Goal: Information Seeking & Learning: Learn about a topic

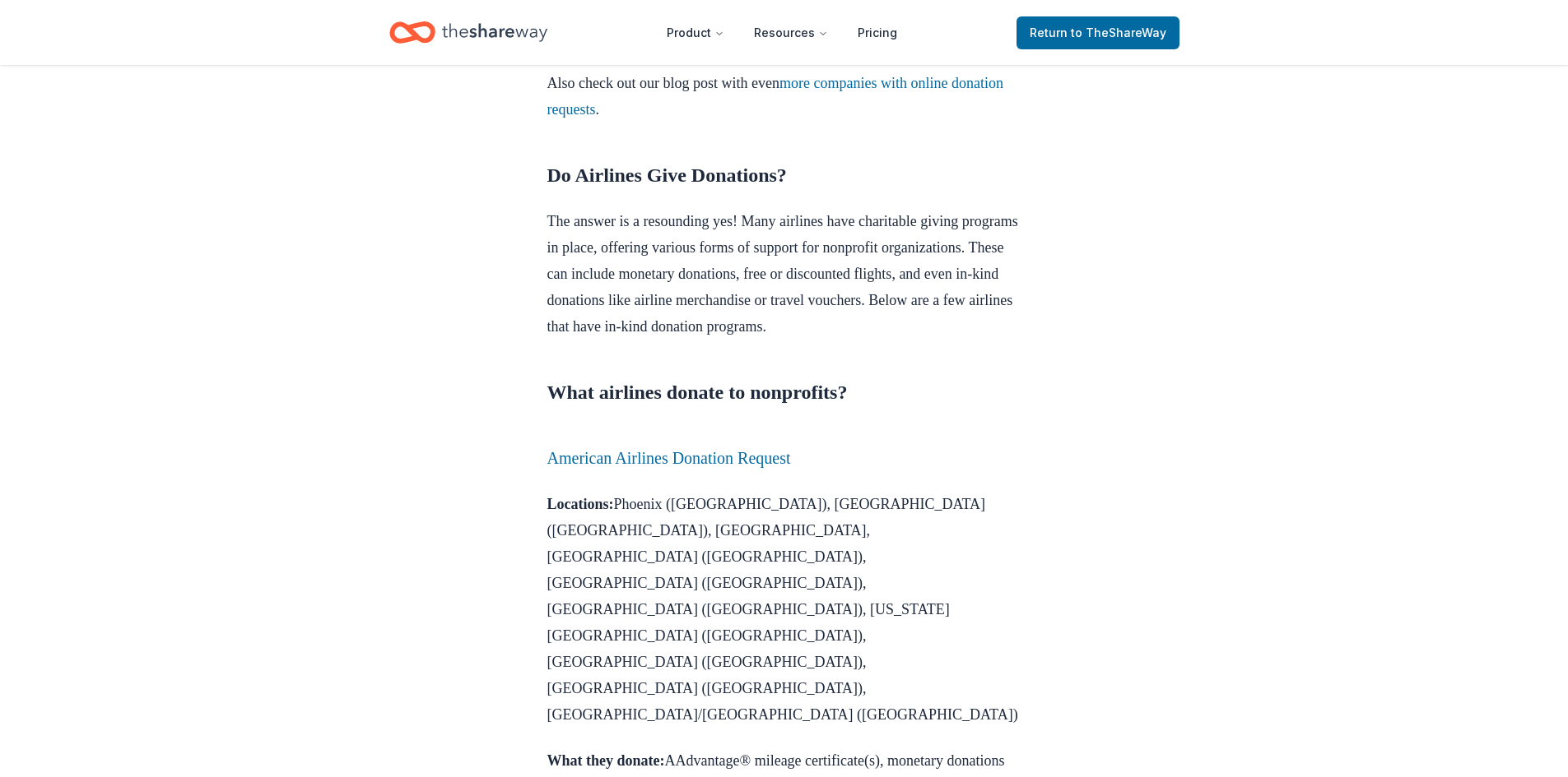
scroll to position [741, 0]
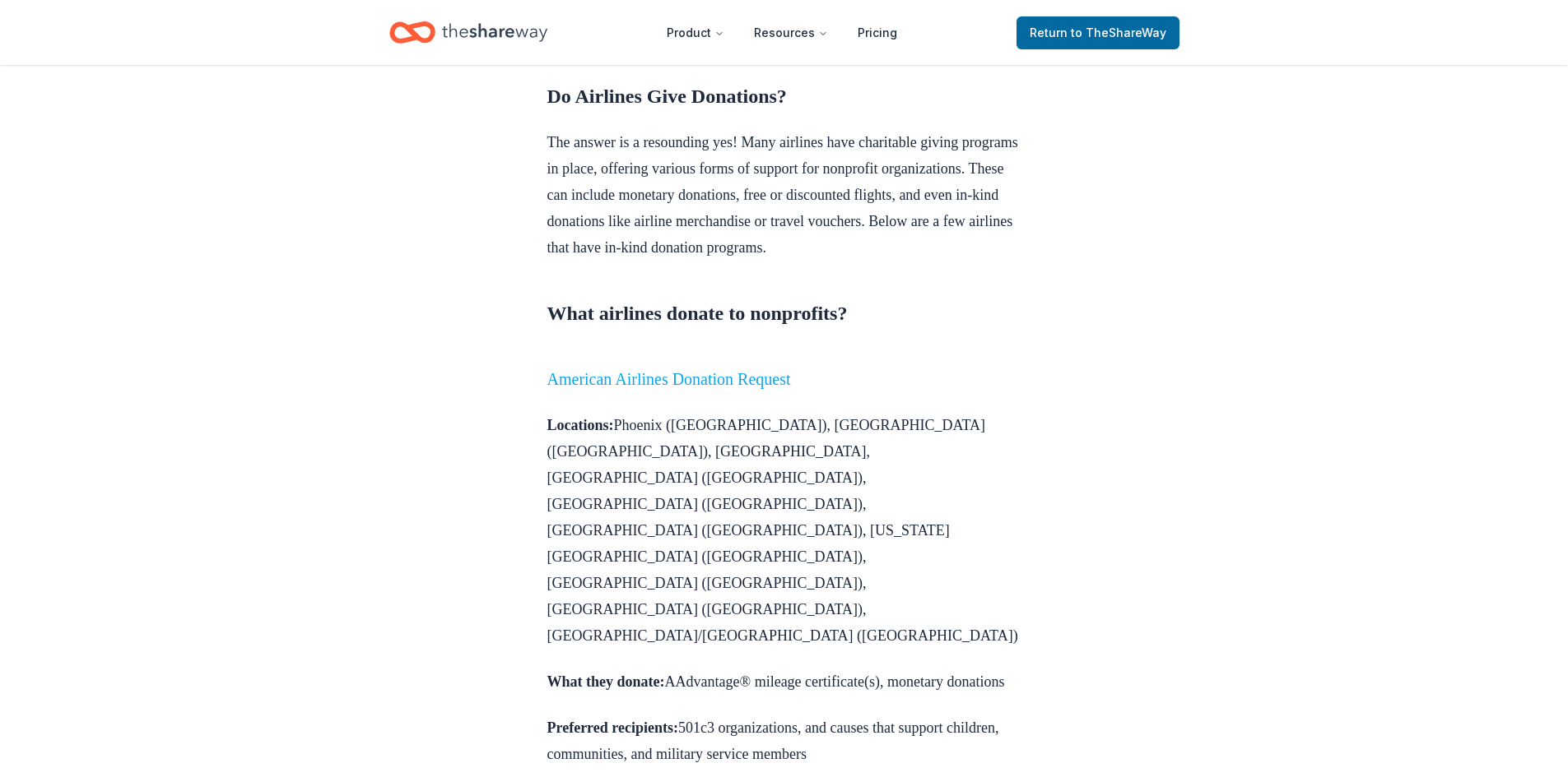
click at [657, 388] on link "American Airlines Donation Request" at bounding box center [668, 379] width 243 height 18
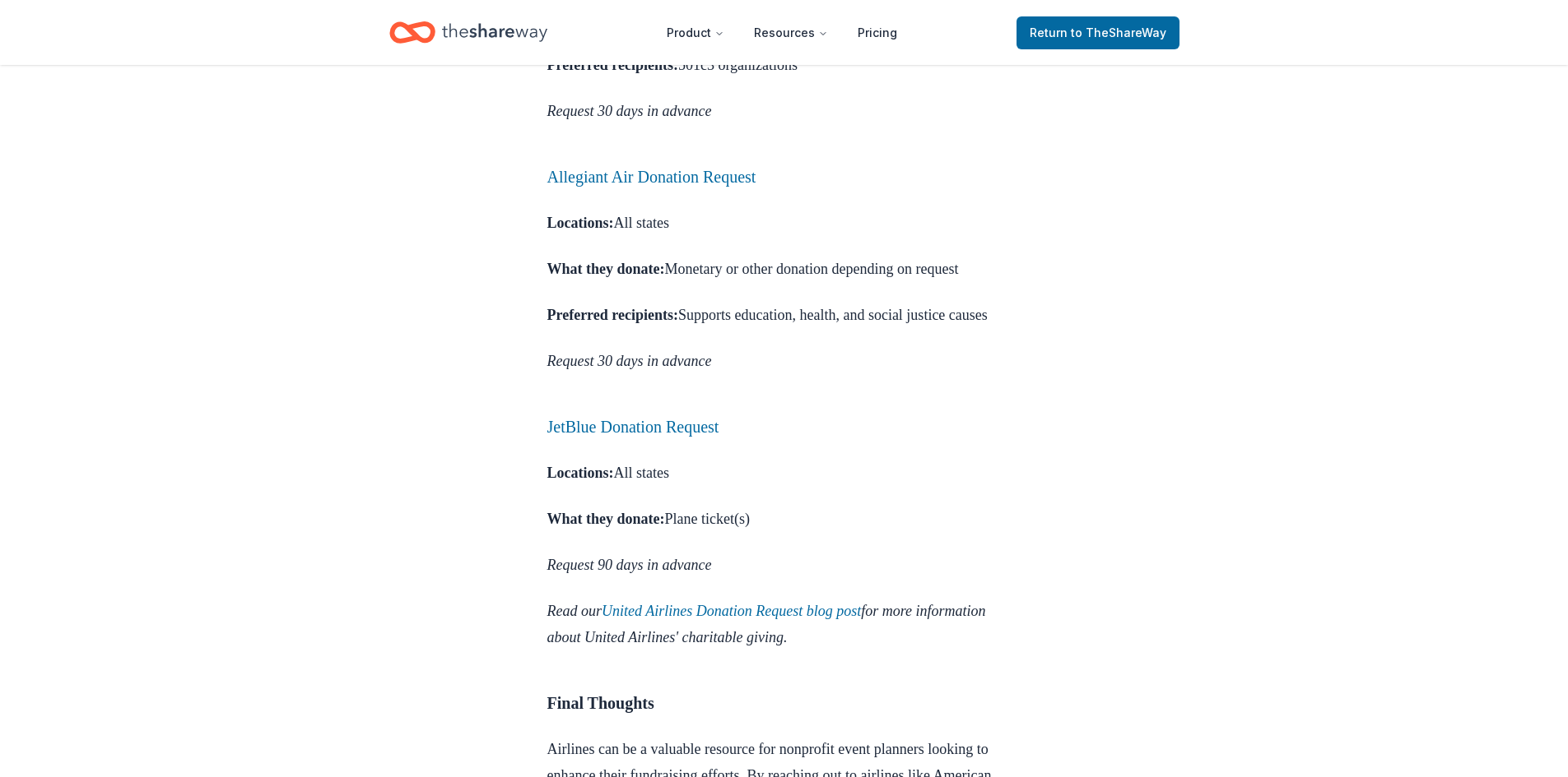
scroll to position [3044, 0]
